Goal: Information Seeking & Learning: Find specific fact

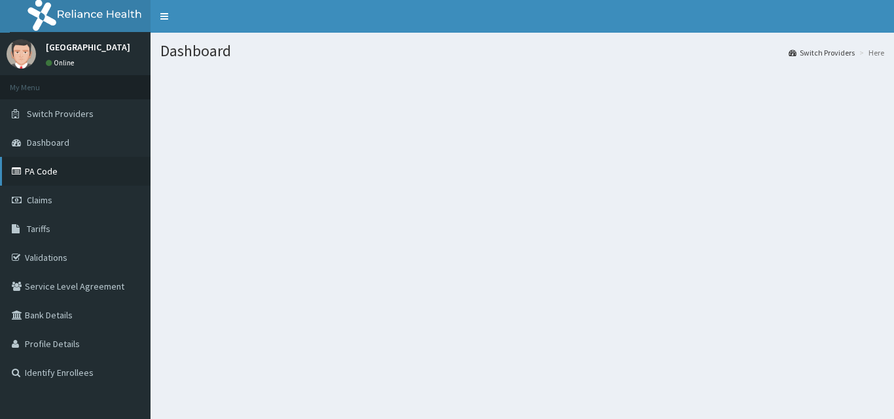
click at [44, 168] on link "PA Code" at bounding box center [75, 171] width 151 height 29
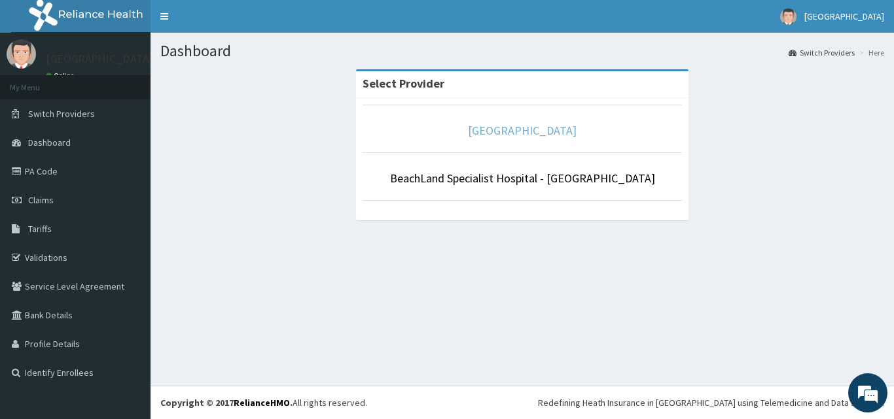
click at [524, 132] on link "[GEOGRAPHIC_DATA]" at bounding box center [522, 130] width 109 height 15
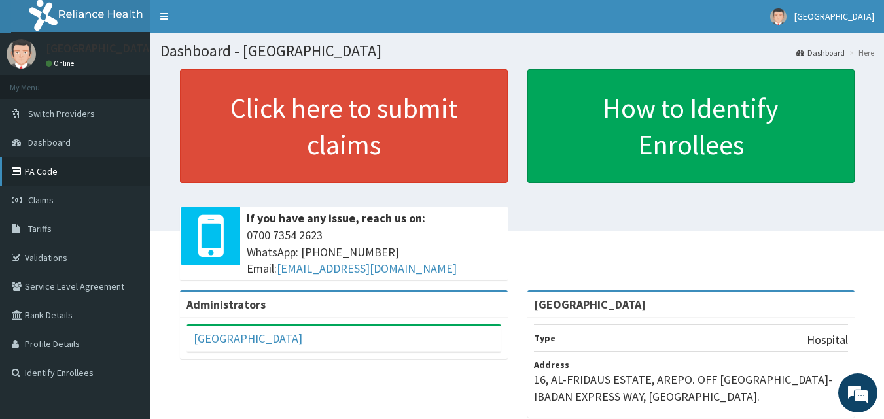
click at [42, 174] on link "PA Code" at bounding box center [75, 171] width 151 height 29
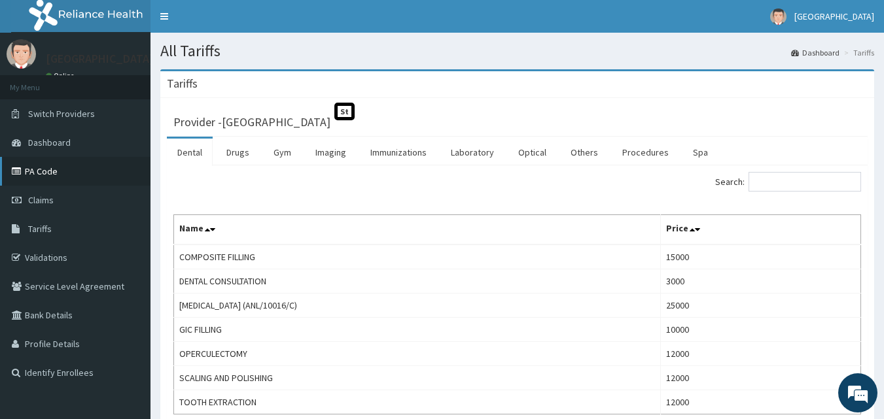
click at [41, 164] on link "PA Code" at bounding box center [75, 171] width 151 height 29
click at [639, 153] on link "Procedures" at bounding box center [645, 152] width 67 height 27
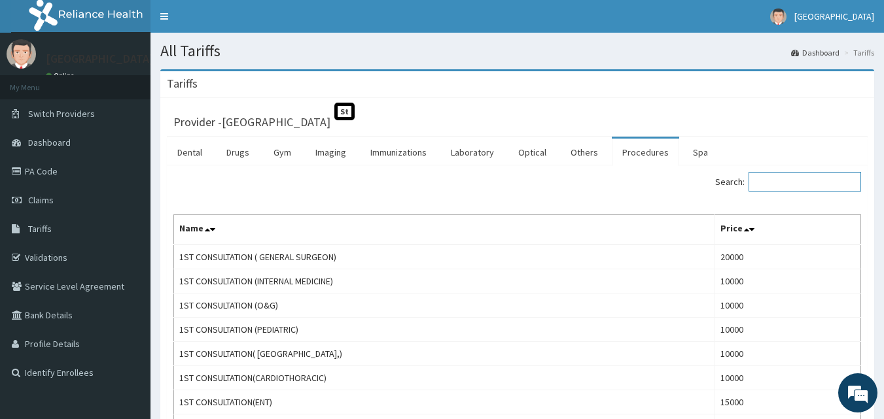
click at [781, 177] on input "Search:" at bounding box center [805, 182] width 113 height 20
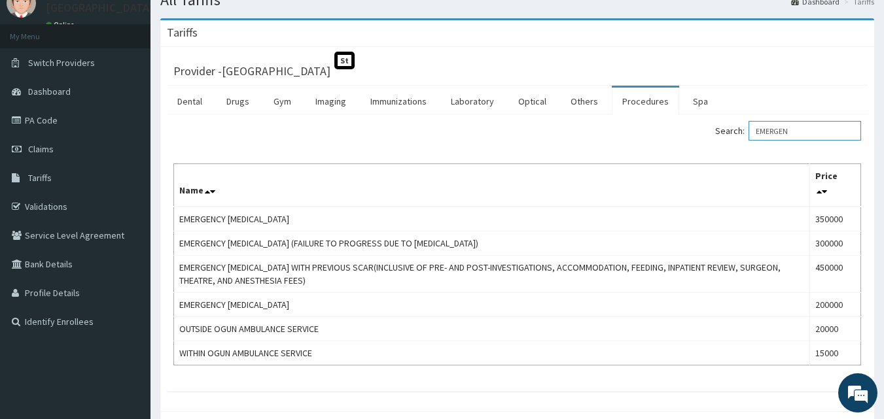
scroll to position [52, 0]
type input "EMERGEN"
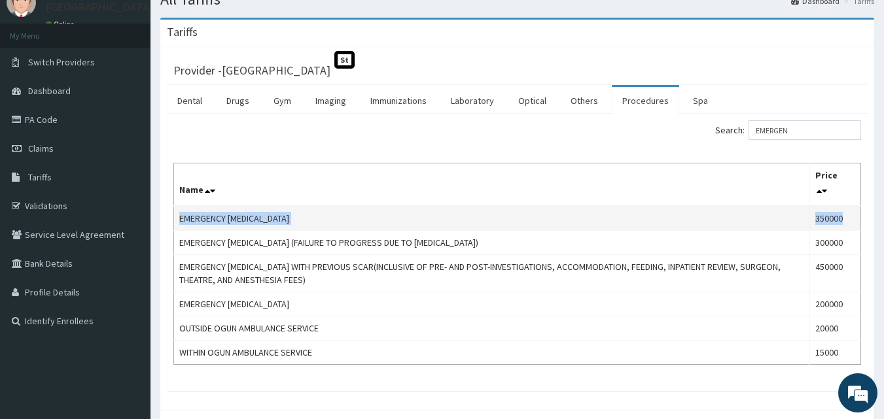
drag, startPoint x: 180, startPoint y: 219, endPoint x: 849, endPoint y: 220, distance: 669.5
click at [849, 220] on tr "EMERGENCY [MEDICAL_DATA] 350000" at bounding box center [517, 218] width 687 height 25
copy tr "EMERGENCY [MEDICAL_DATA] 350000"
